Goal: Task Accomplishment & Management: Complete application form

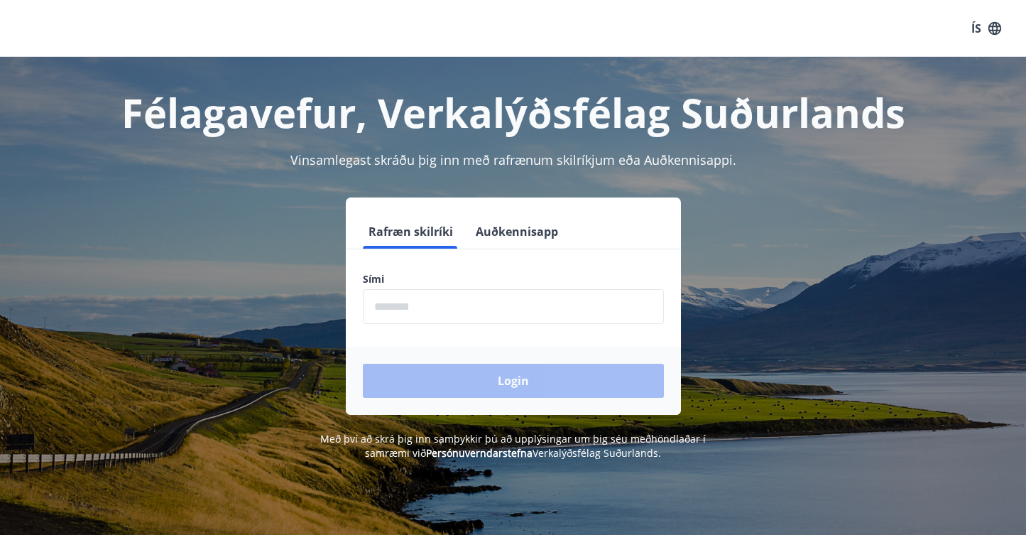
click at [536, 225] on button "Auðkennisapp" at bounding box center [517, 232] width 94 height 34
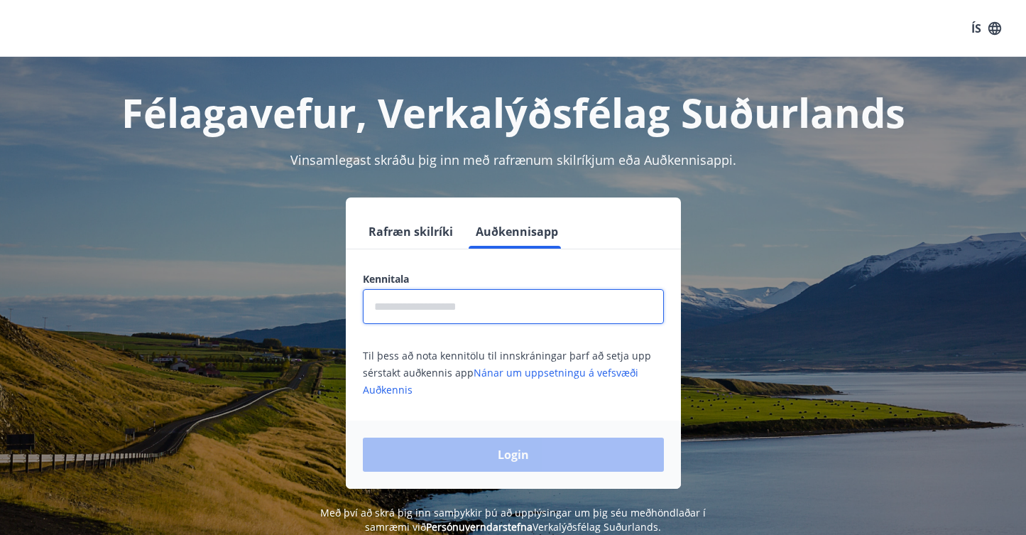
click at [428, 308] on input "text" at bounding box center [513, 306] width 301 height 35
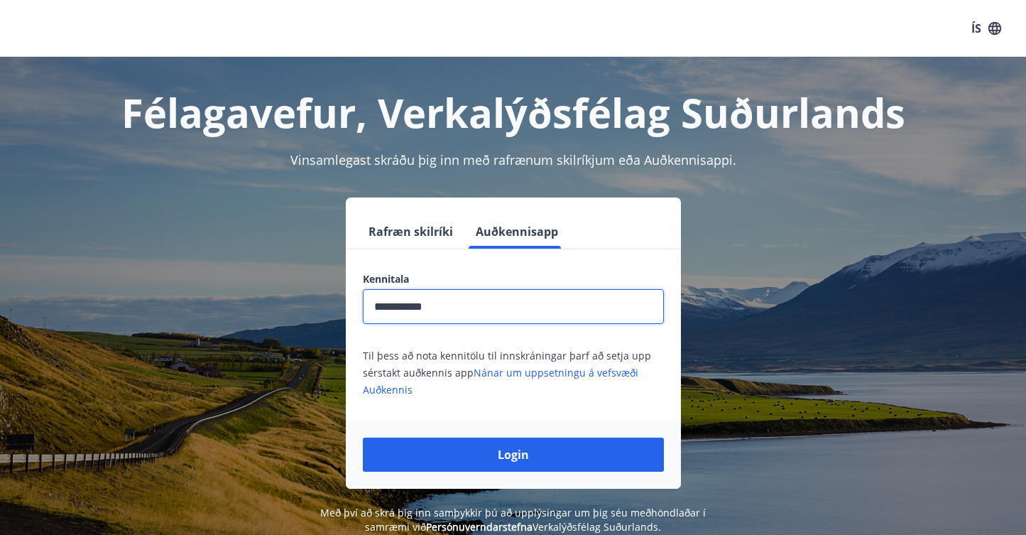
type input "**********"
click at [513, 455] on button "Login" at bounding box center [513, 455] width 301 height 34
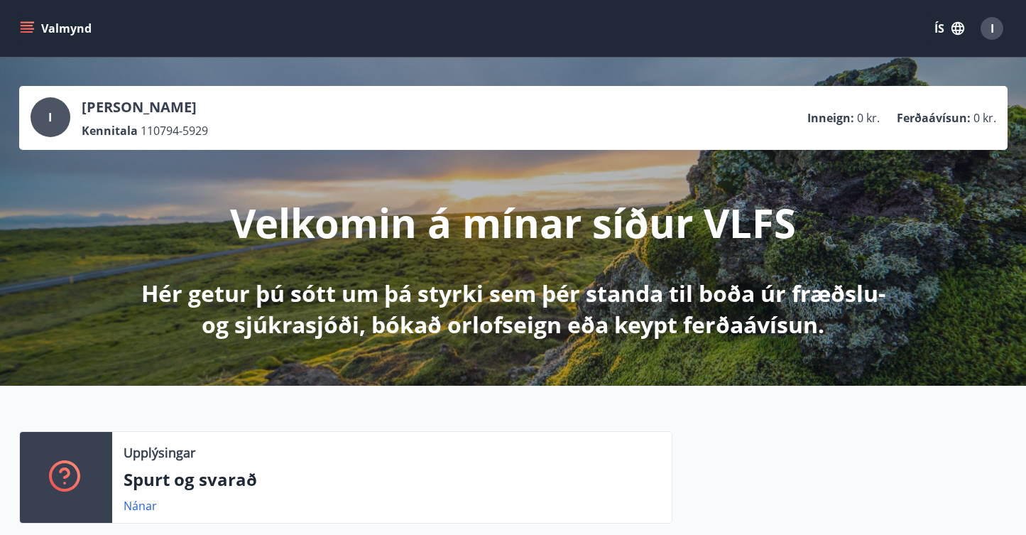
click at [942, 33] on button "ÍS" at bounding box center [949, 29] width 45 height 26
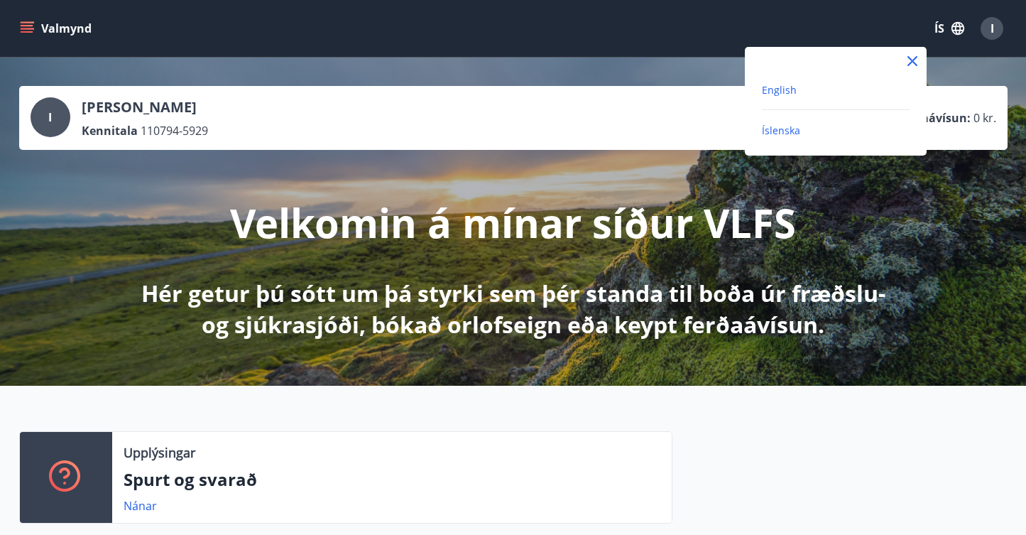
click at [775, 92] on span "English" at bounding box center [779, 89] width 35 height 13
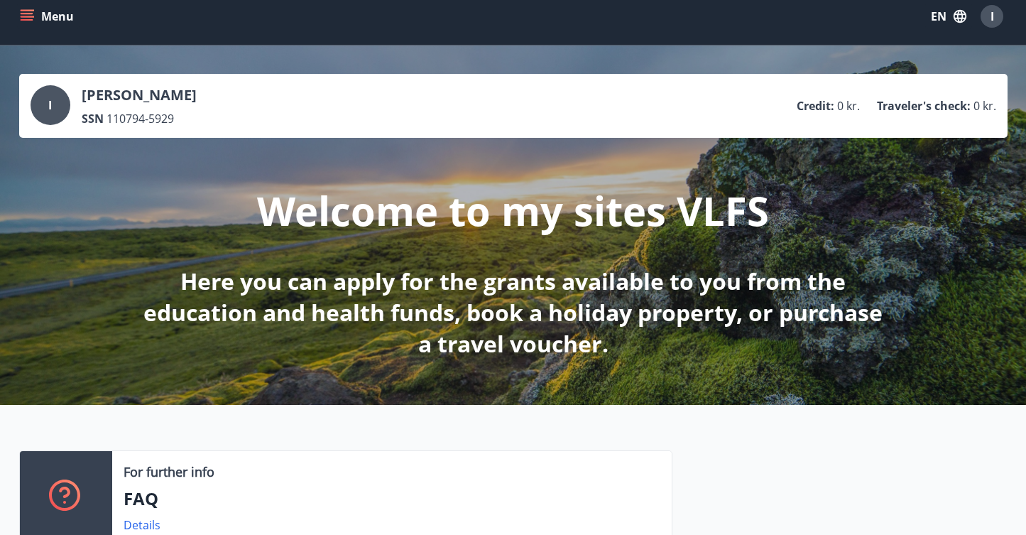
scroll to position [-1, 0]
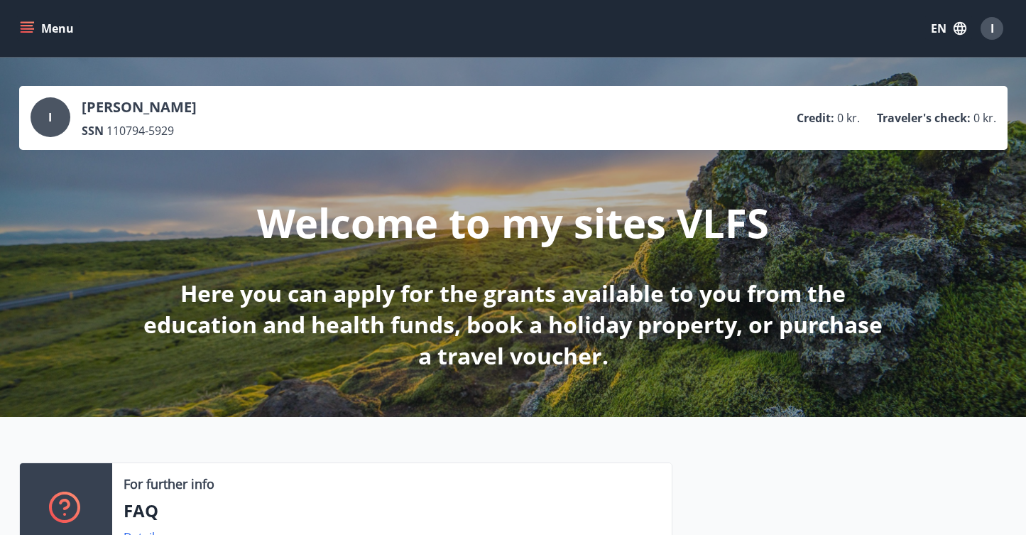
click at [27, 35] on icon "menu" at bounding box center [27, 28] width 14 height 14
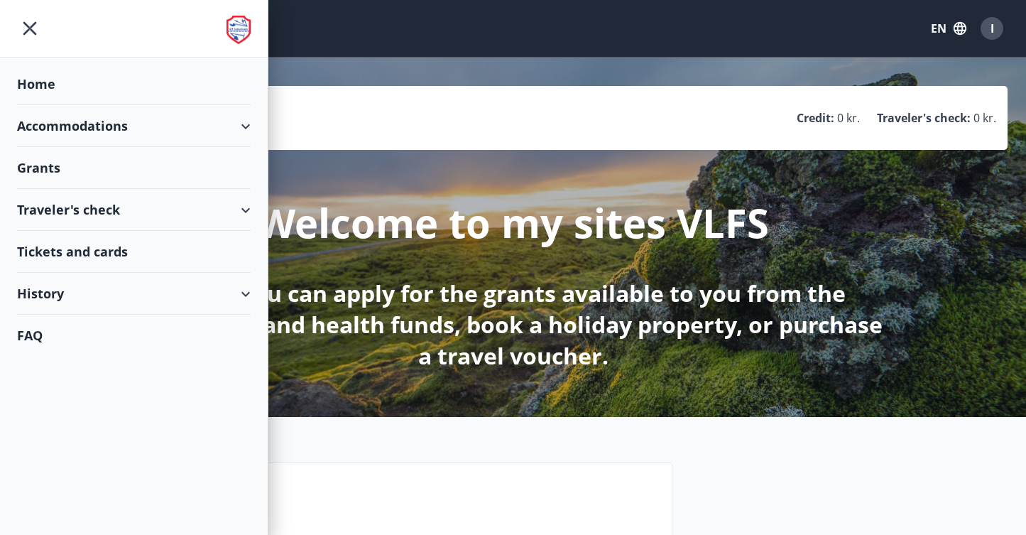
click at [39, 303] on div "History" at bounding box center [134, 294] width 234 height 42
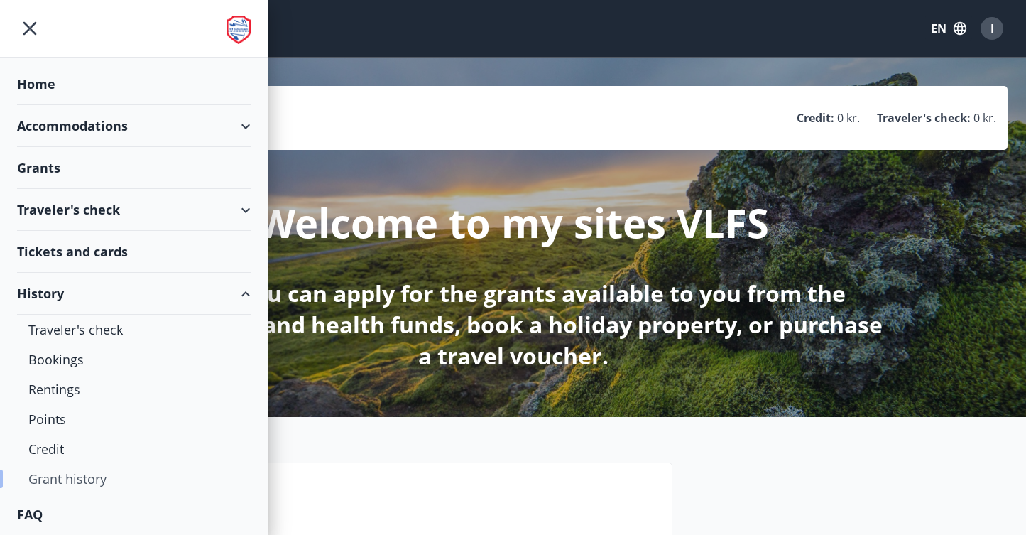
click at [53, 486] on div "Grant history" at bounding box center [133, 479] width 211 height 30
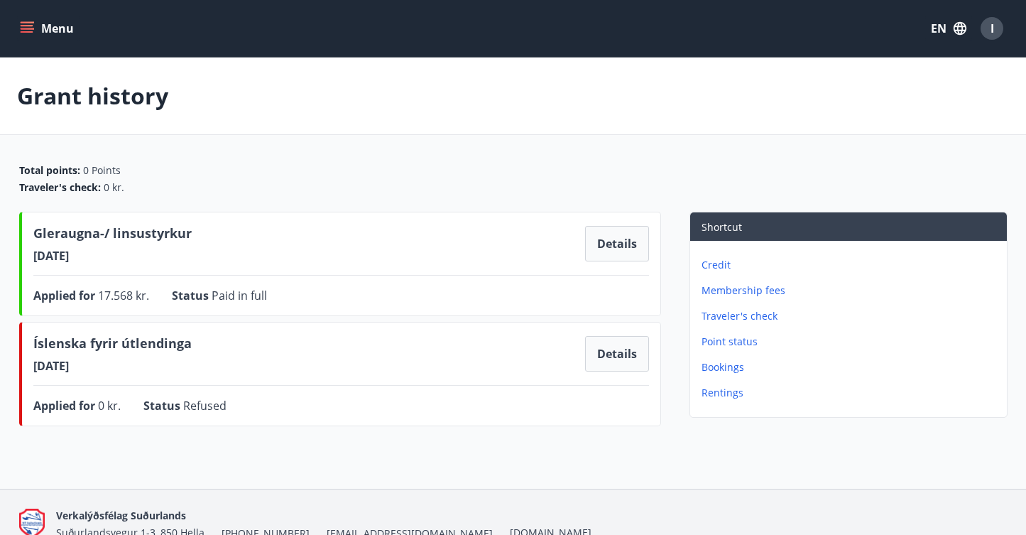
click at [20, 27] on icon "menu" at bounding box center [27, 28] width 14 height 14
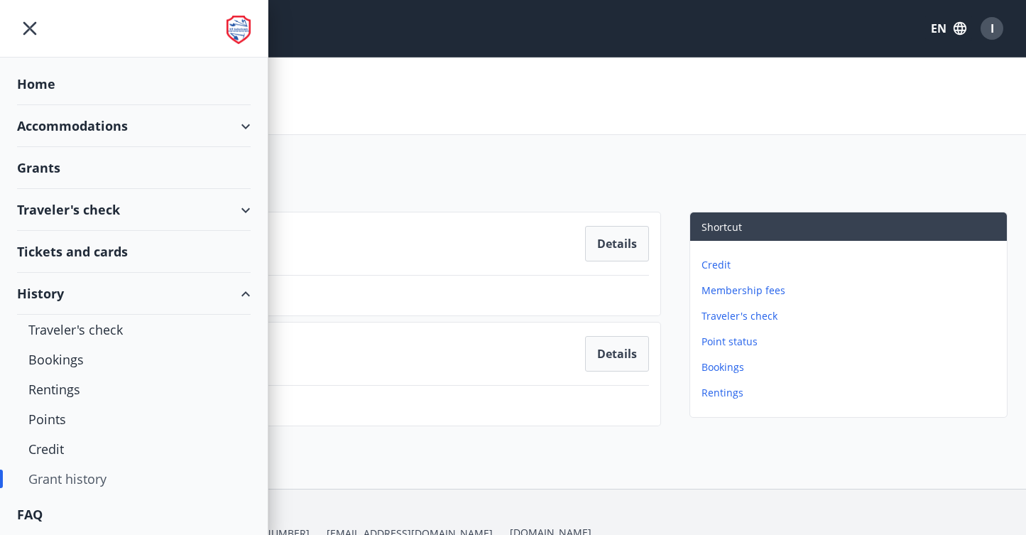
click at [59, 161] on div "Grants" at bounding box center [134, 168] width 234 height 42
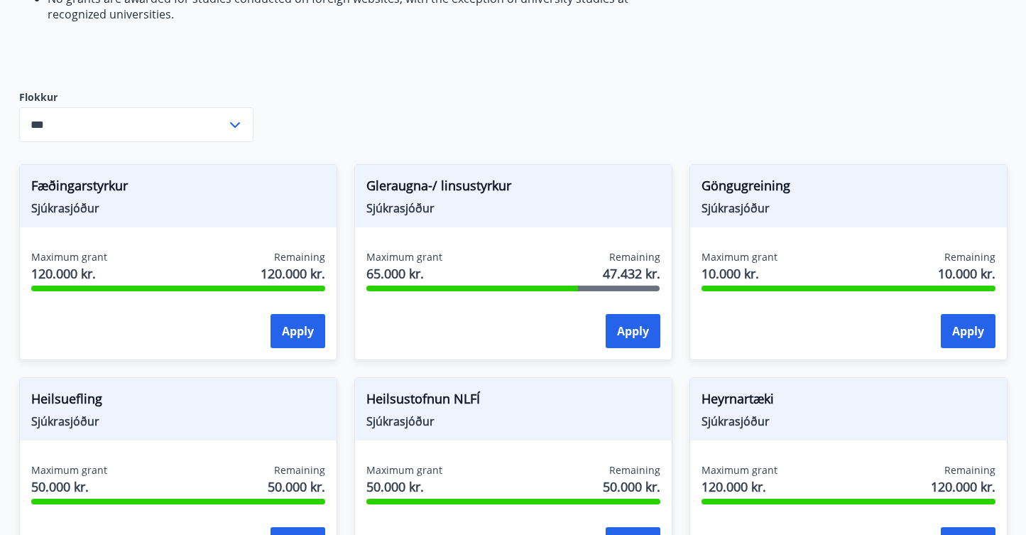
scroll to position [536, 0]
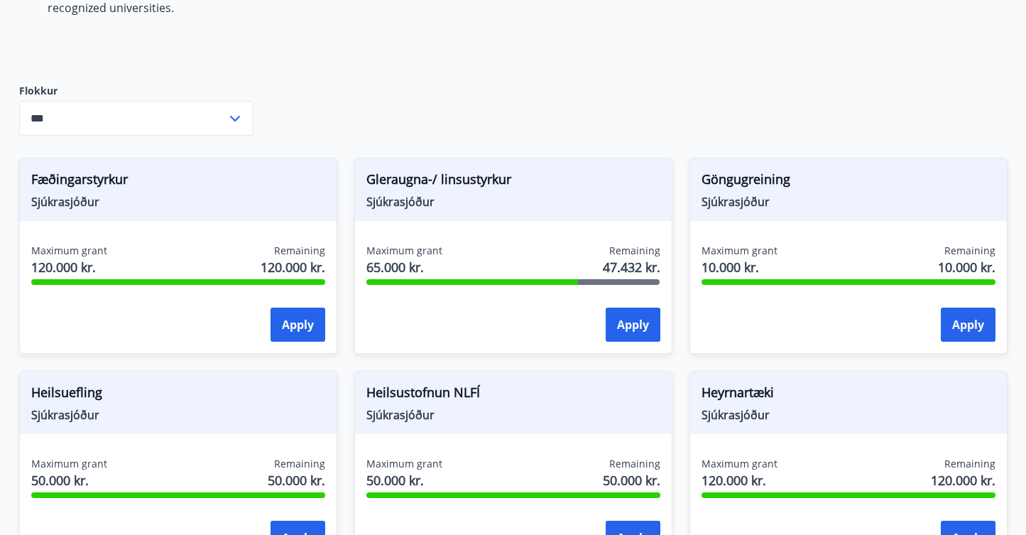
click at [67, 126] on input "***" at bounding box center [122, 118] width 207 height 35
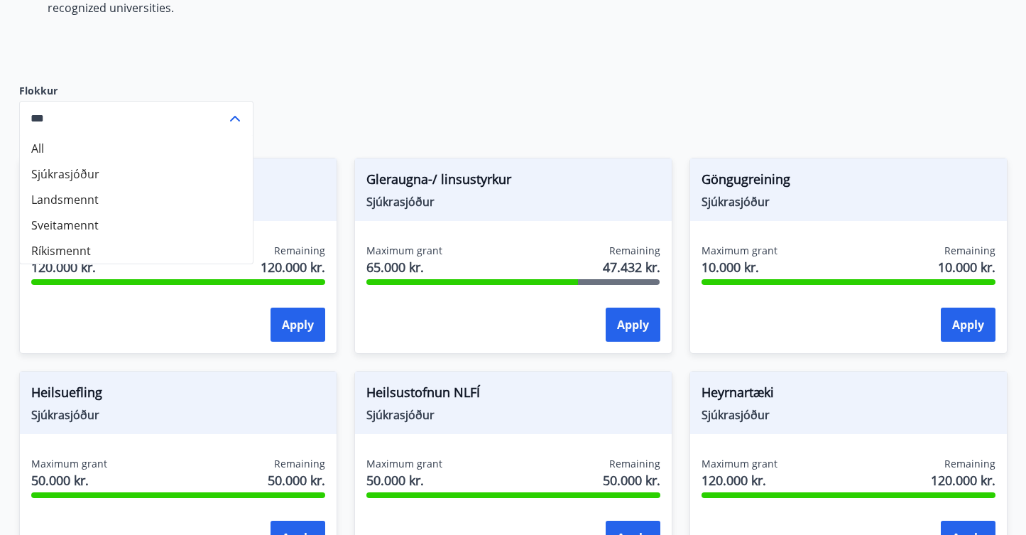
click at [102, 202] on li "Landsmennt" at bounding box center [136, 200] width 233 height 26
type input "**********"
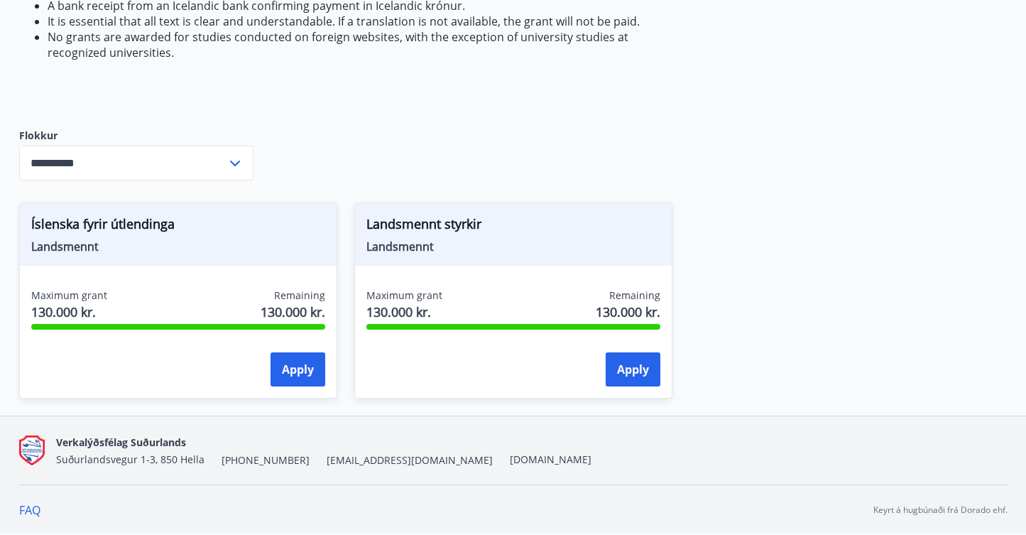
scroll to position [491, 0]
click at [280, 142] on div "**********" at bounding box center [513, 44] width 989 height 743
click at [290, 376] on button "Apply" at bounding box center [298, 369] width 55 height 34
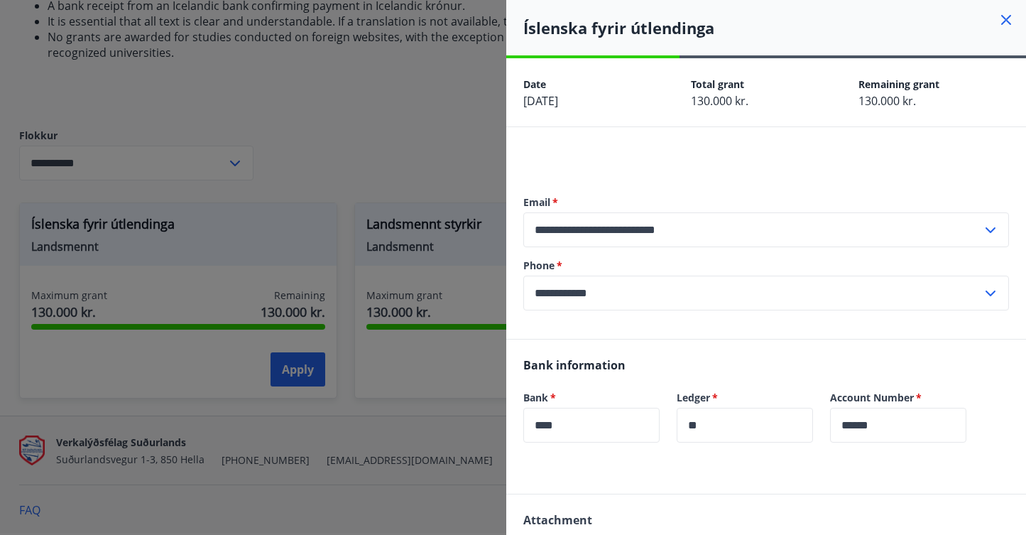
click at [336, 162] on div at bounding box center [513, 267] width 1026 height 535
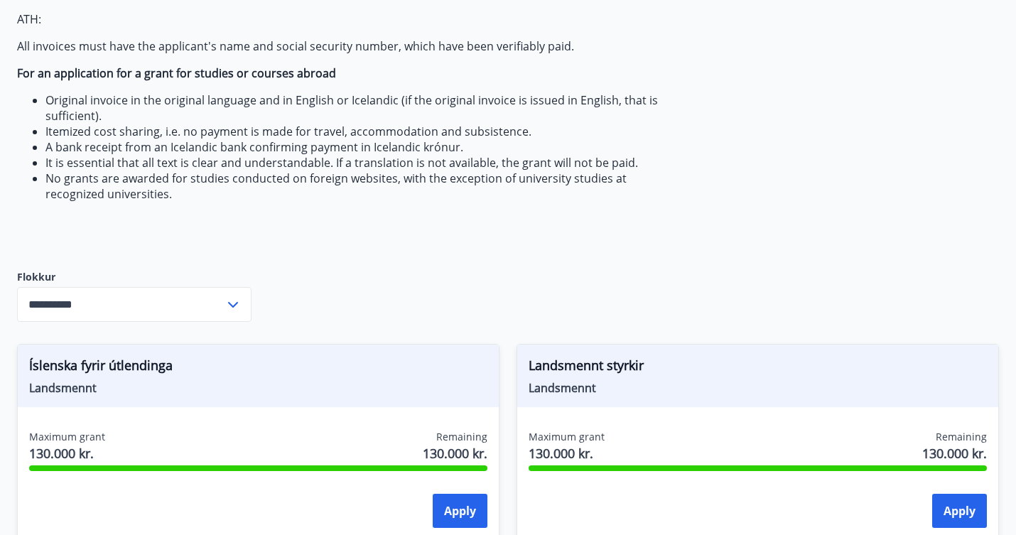
scroll to position [0, 0]
